Goal: Find specific page/section: Find specific page/section

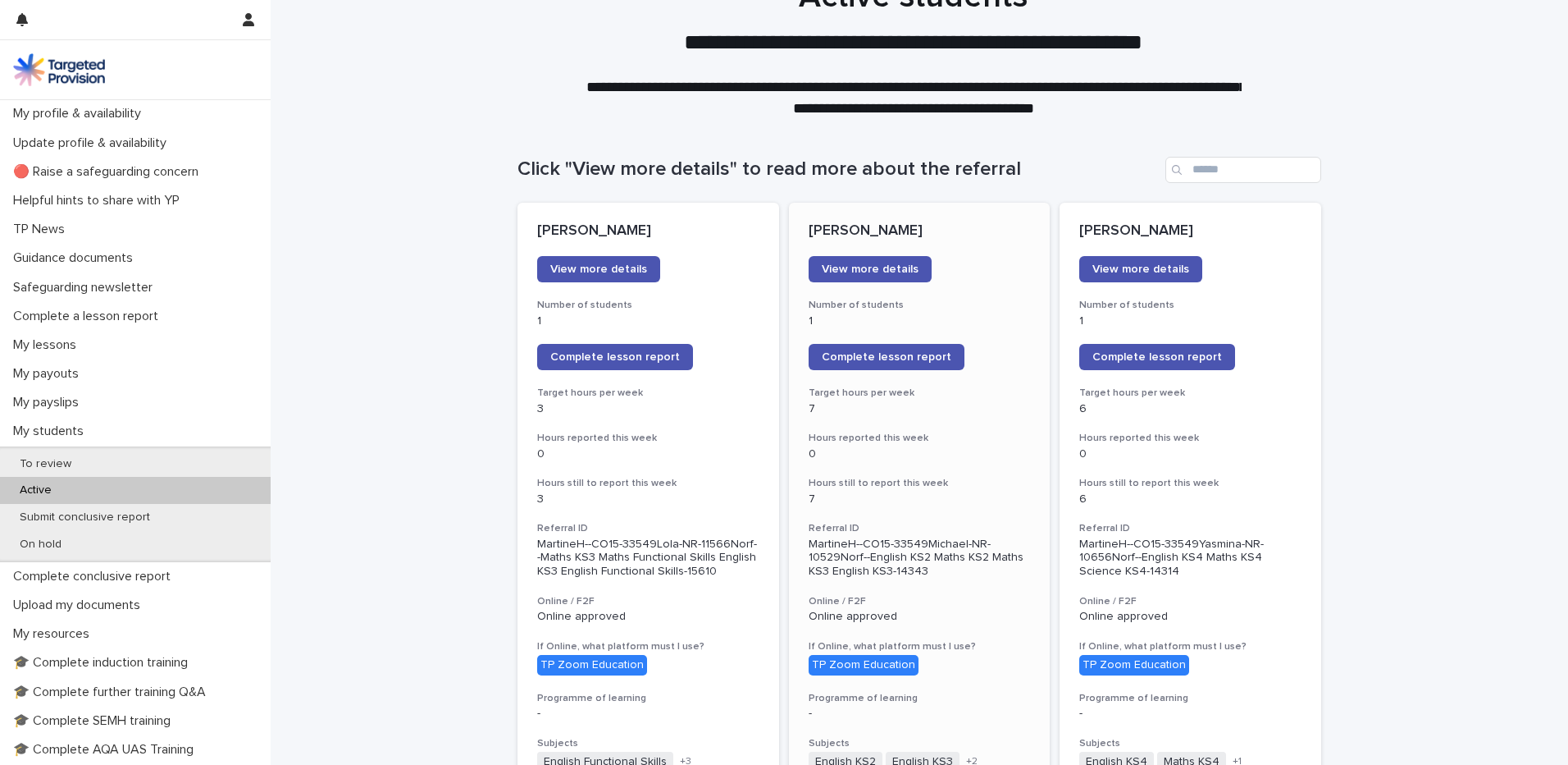
scroll to position [28, 0]
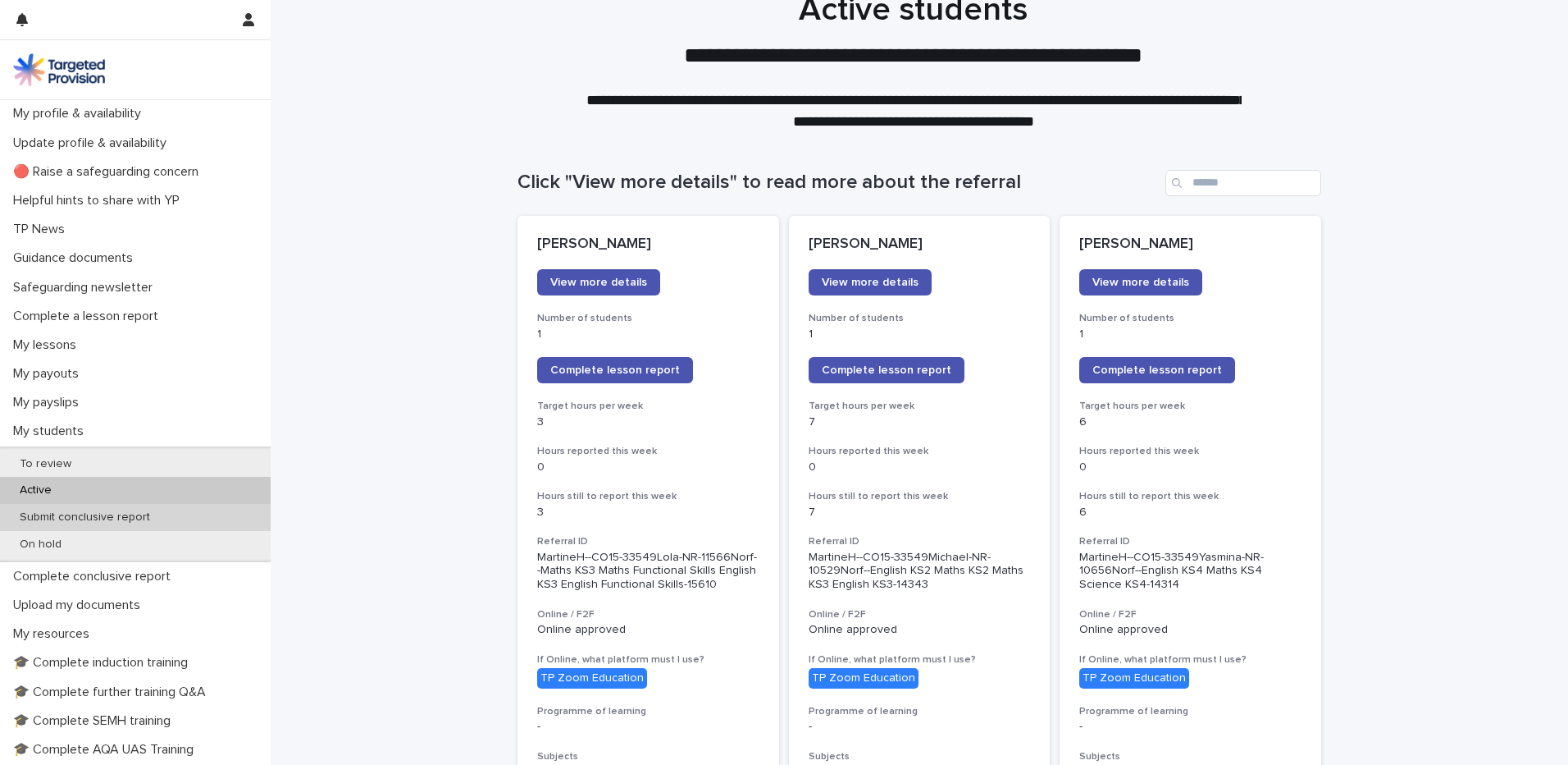
click at [103, 511] on p "Submit conclusive report" at bounding box center [85, 517] width 157 height 14
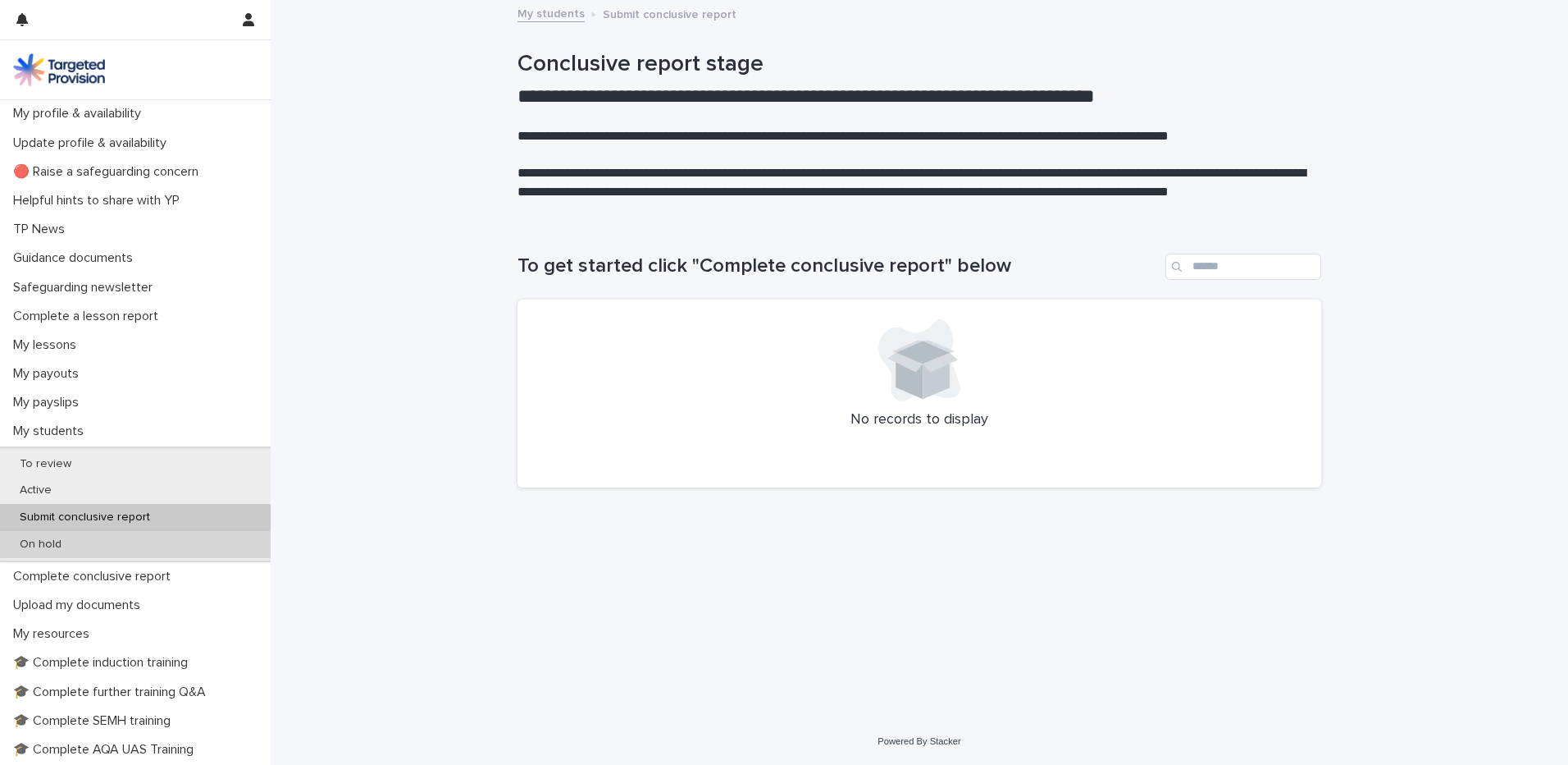
click at [52, 534] on div "On hold" at bounding box center [135, 544] width 271 height 27
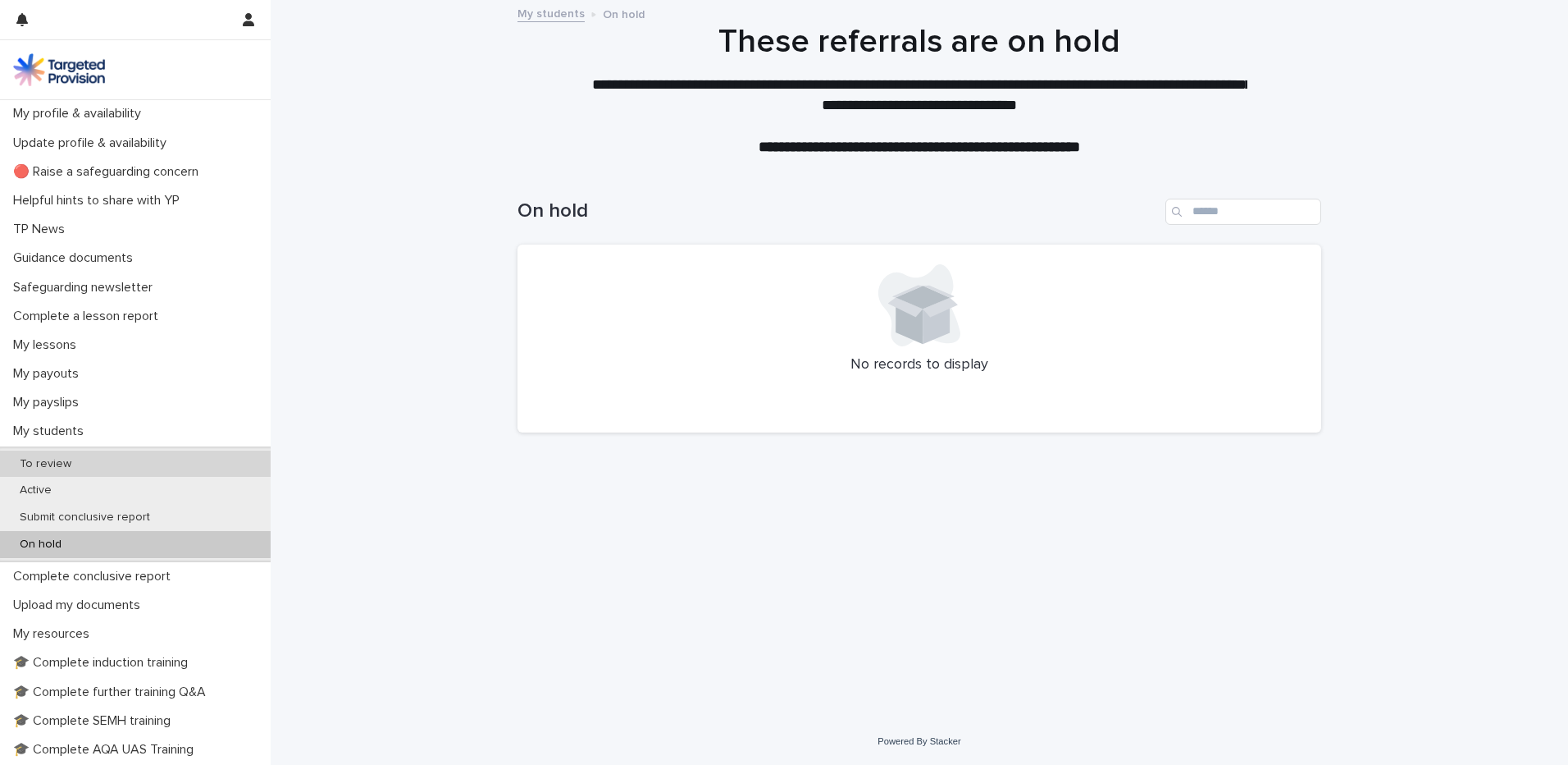
click at [65, 459] on p "To review" at bounding box center [45, 464] width 78 height 14
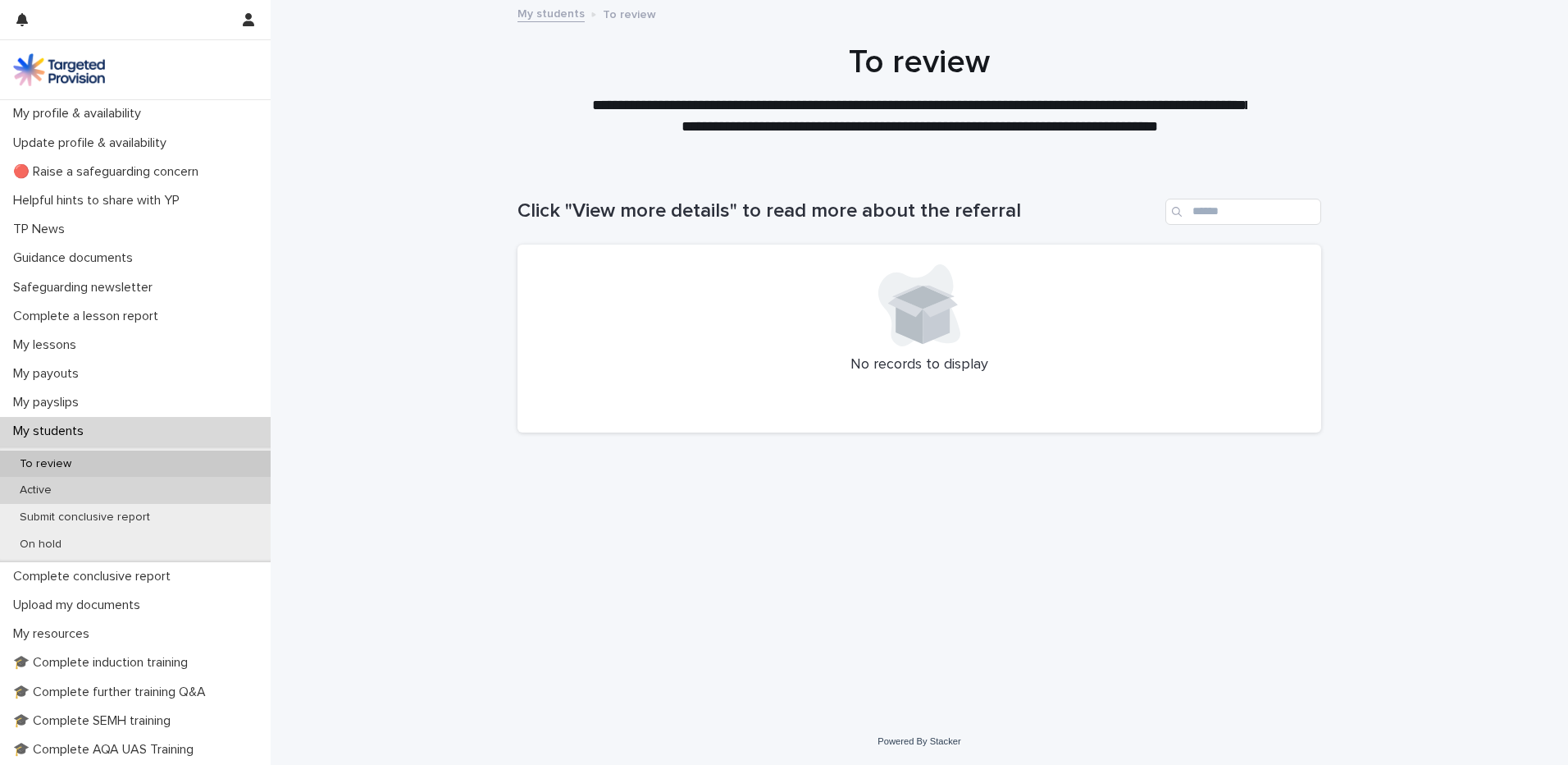
click at [54, 482] on div "Active" at bounding box center [135, 490] width 271 height 27
